Goal: Information Seeking & Learning: Check status

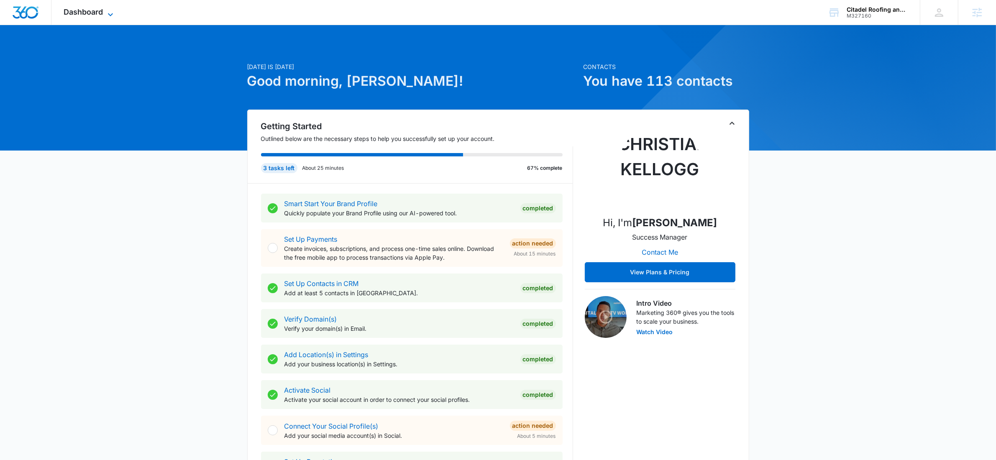
click at [96, 9] on span "Dashboard" at bounding box center [83, 12] width 39 height 9
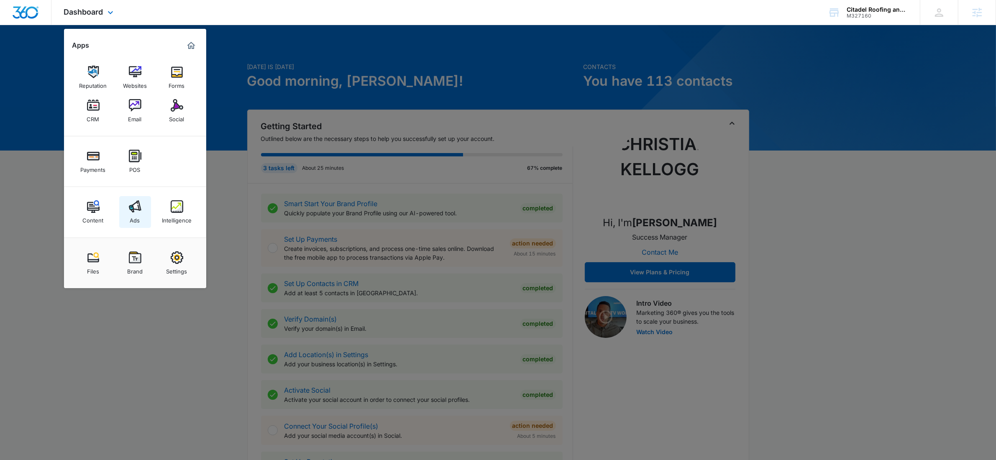
click at [134, 197] on link "Ads" at bounding box center [135, 212] width 32 height 32
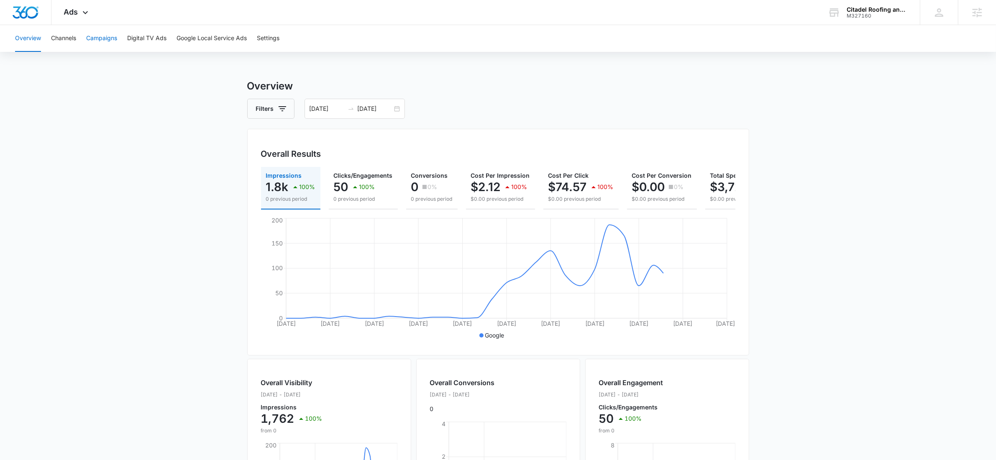
click at [99, 35] on button "Campaigns" at bounding box center [101, 38] width 31 height 27
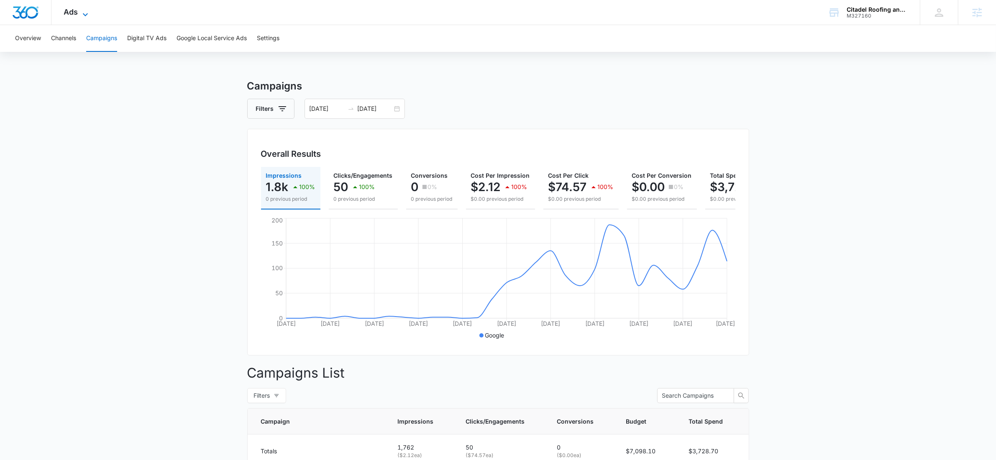
click at [81, 13] on icon at bounding box center [85, 15] width 10 height 10
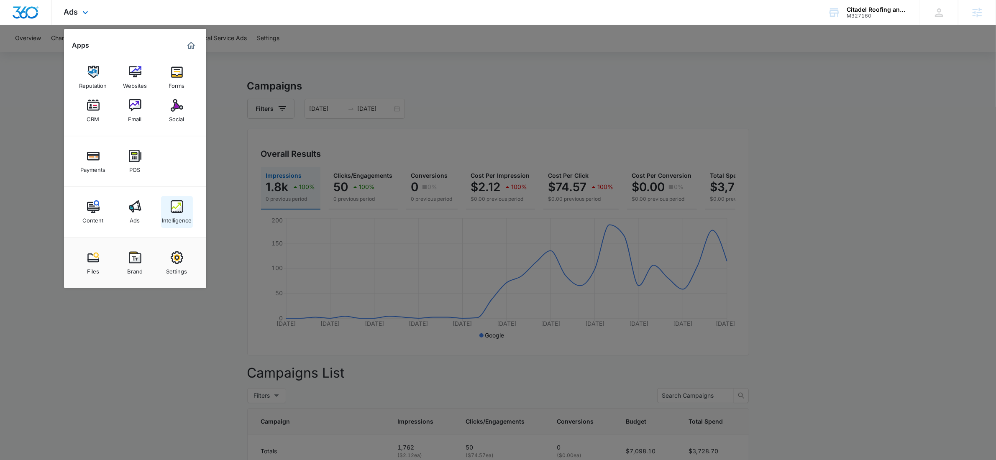
click at [170, 215] on div "Intelligence" at bounding box center [177, 218] width 30 height 11
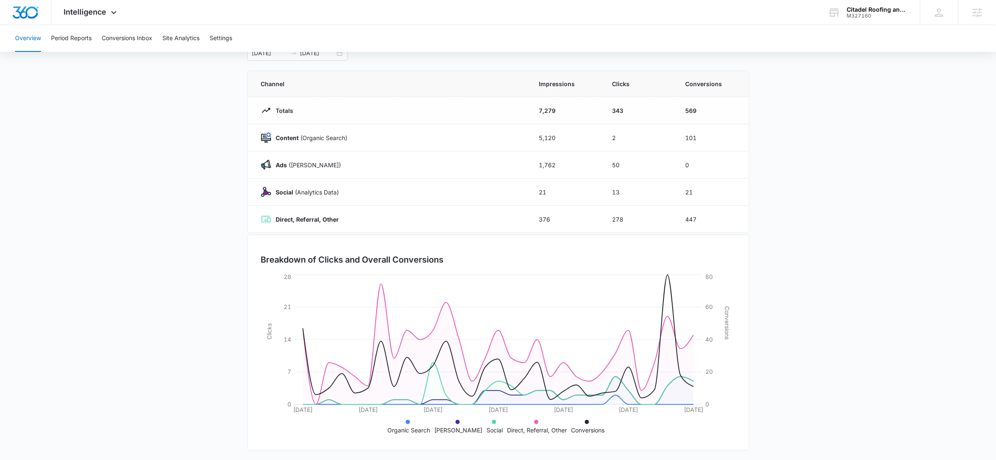
scroll to position [59, 0]
click at [74, 41] on button "Period Reports" at bounding box center [71, 38] width 41 height 27
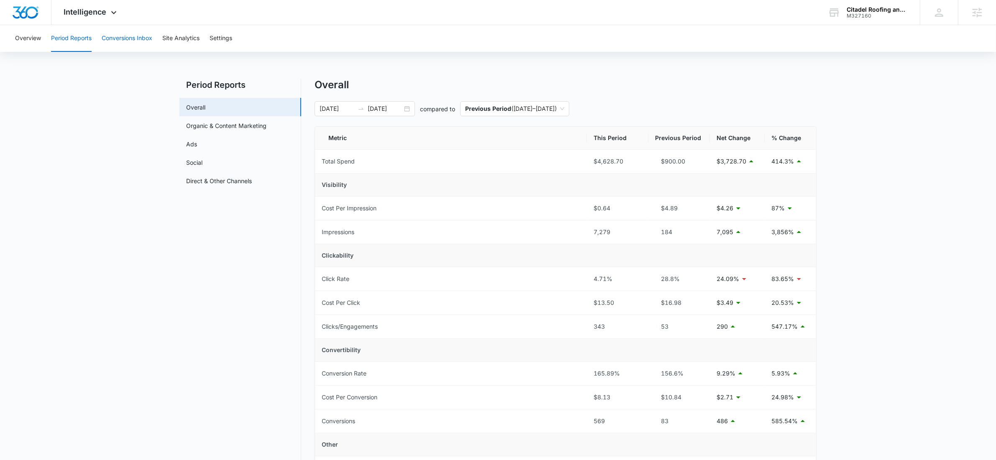
click at [117, 39] on button "Conversions Inbox" at bounding box center [127, 38] width 51 height 27
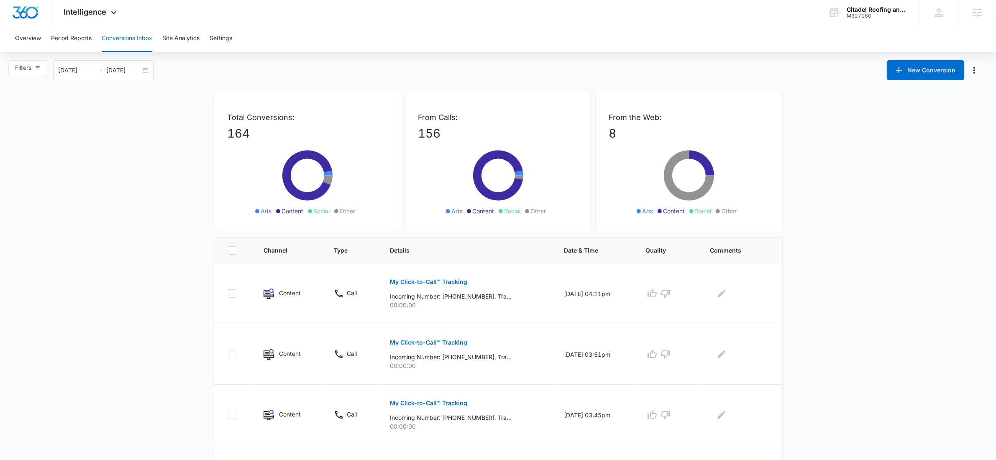
click at [154, 69] on div "Filters [DATE] [DATE]" at bounding box center [83, 70] width 151 height 20
click at [142, 68] on div "[DATE] [DATE]" at bounding box center [103, 70] width 100 height 20
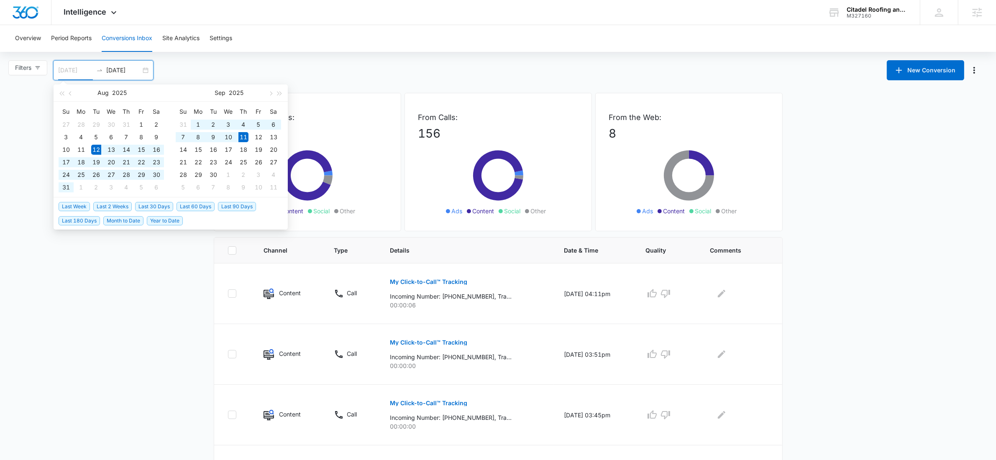
type input "[DATE]"
click at [241, 138] on div "11" at bounding box center [243, 137] width 10 height 10
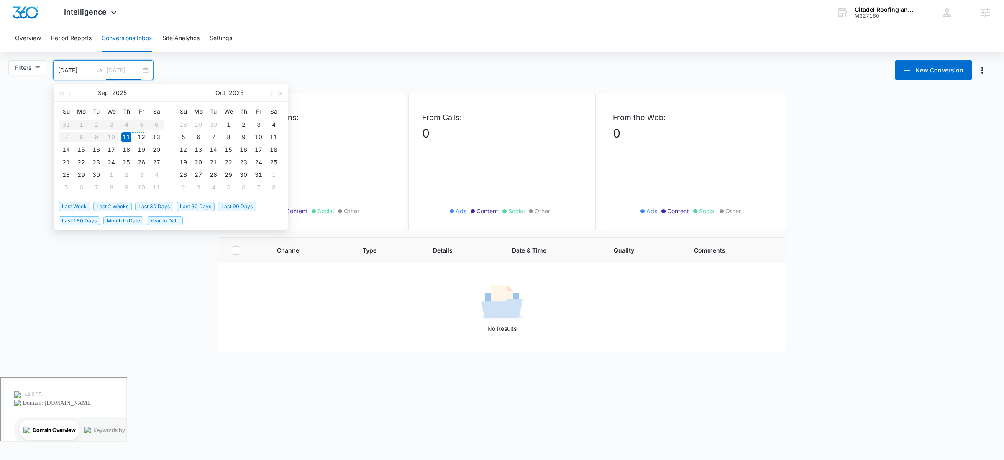
type input "[DATE]"
click at [126, 135] on div "11" at bounding box center [126, 137] width 10 height 10
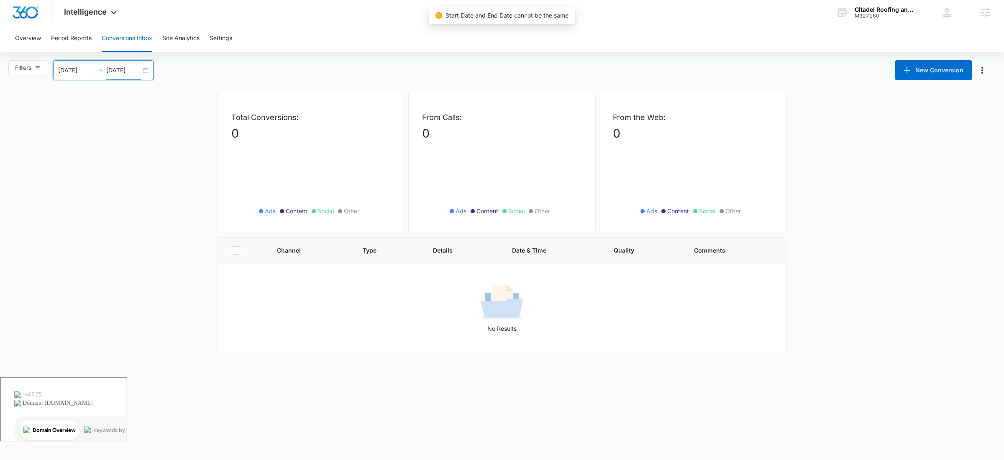
click at [142, 66] on div "[DATE] [DATE]" at bounding box center [103, 70] width 100 height 20
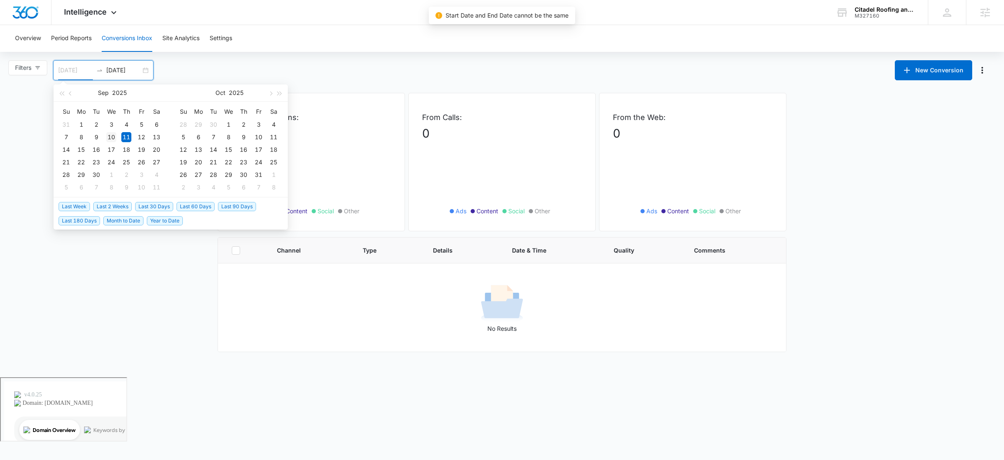
type input "[DATE]"
click at [111, 137] on div "10" at bounding box center [111, 137] width 10 height 10
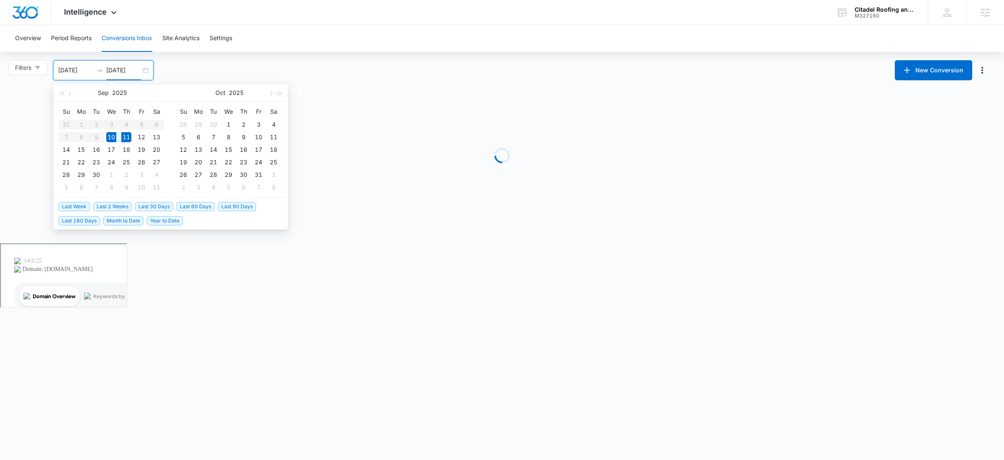
click at [100, 138] on table "Su Mo Tu We Th Fr Sa 31 1 2 3 4 5 6 7 8 9 10 11 12 13 14 15 16 17 18 19 20 21 2…" at bounding box center [111, 149] width 105 height 89
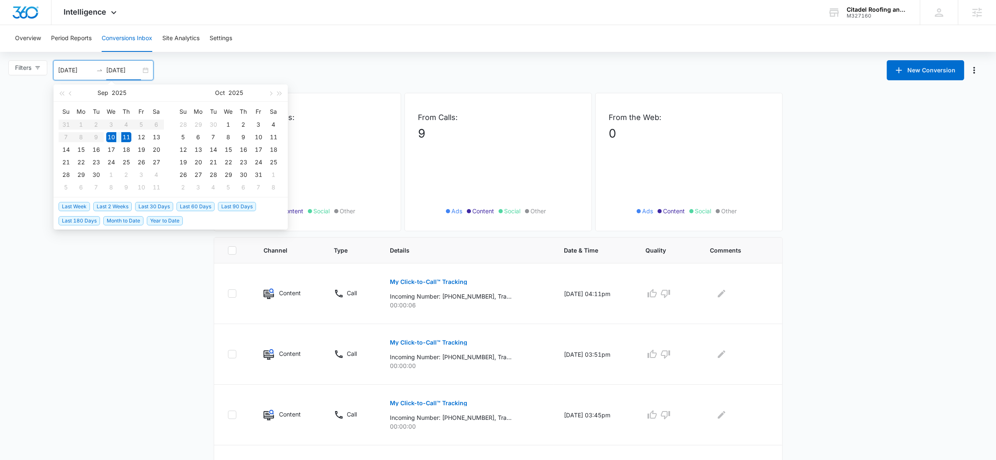
type input "[DATE]"
click at [506, 102] on div "From Calls: 9 Ads Content Social Other" at bounding box center [497, 162] width 187 height 138
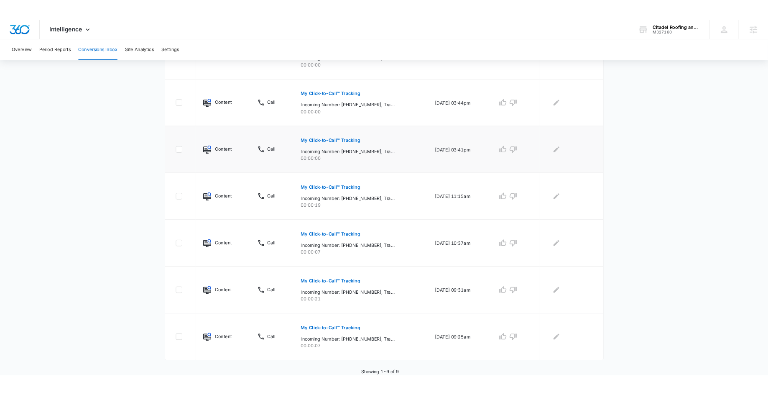
scroll to position [366, 0]
